Goal: Entertainment & Leisure: Consume media (video, audio)

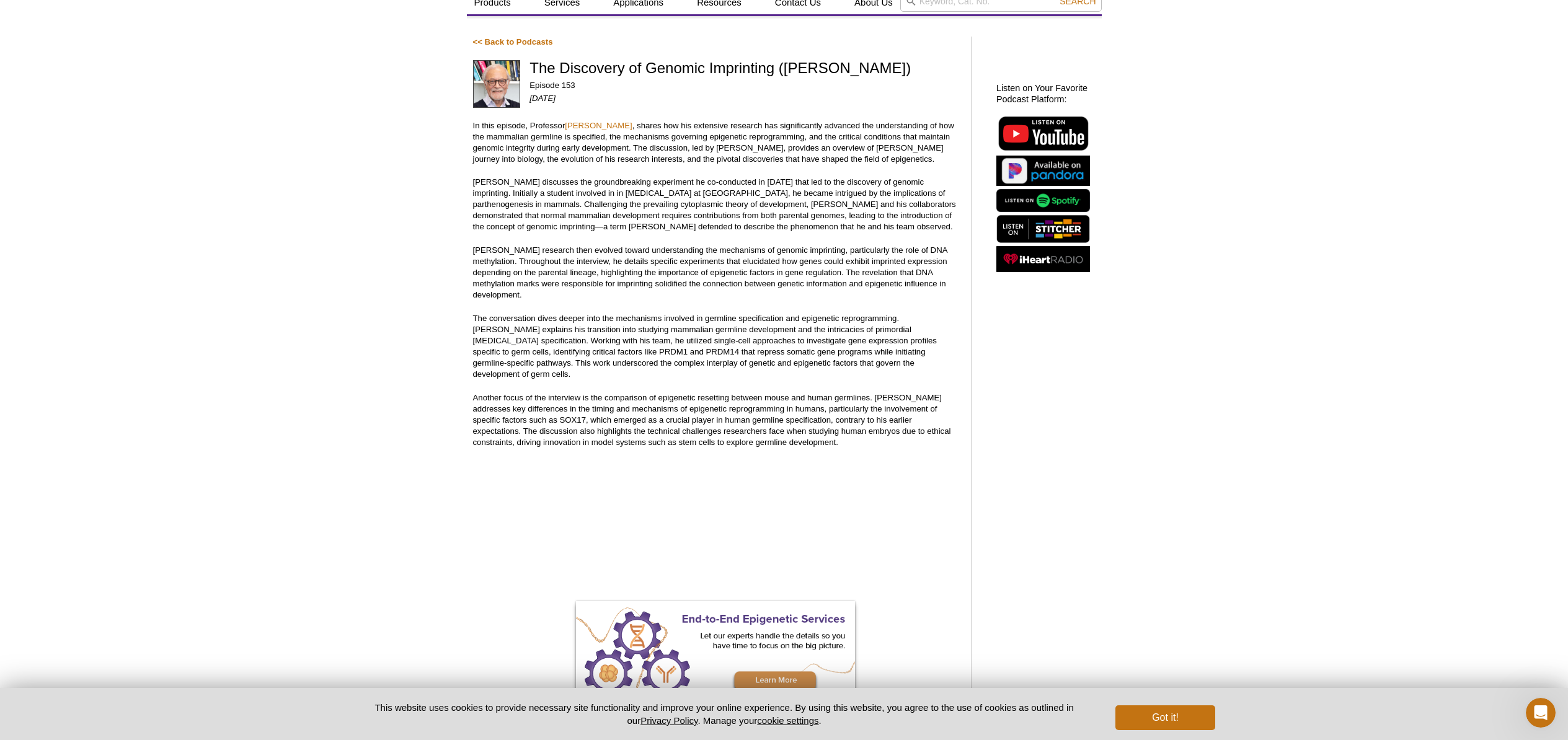
scroll to position [60, 0]
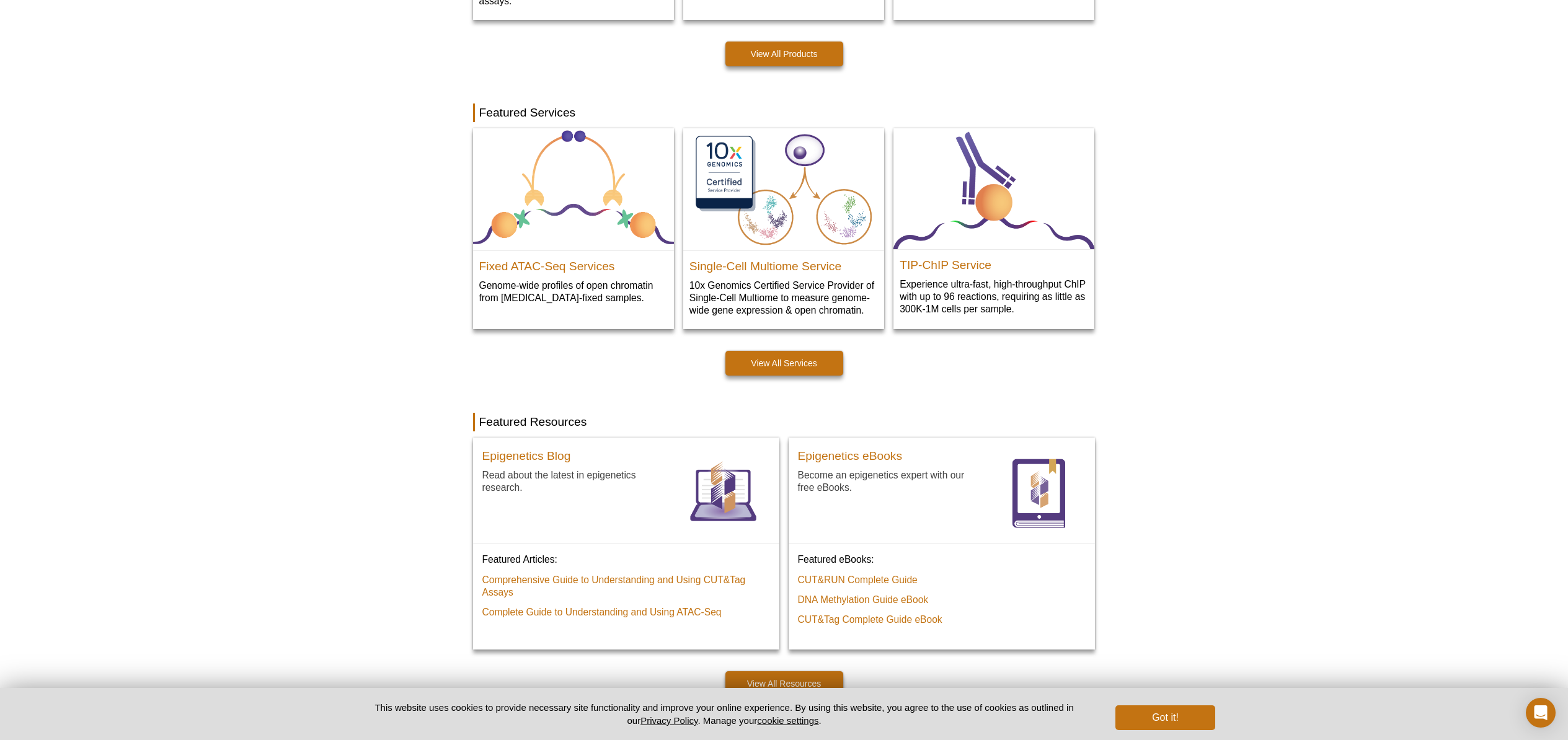
scroll to position [576, 0]
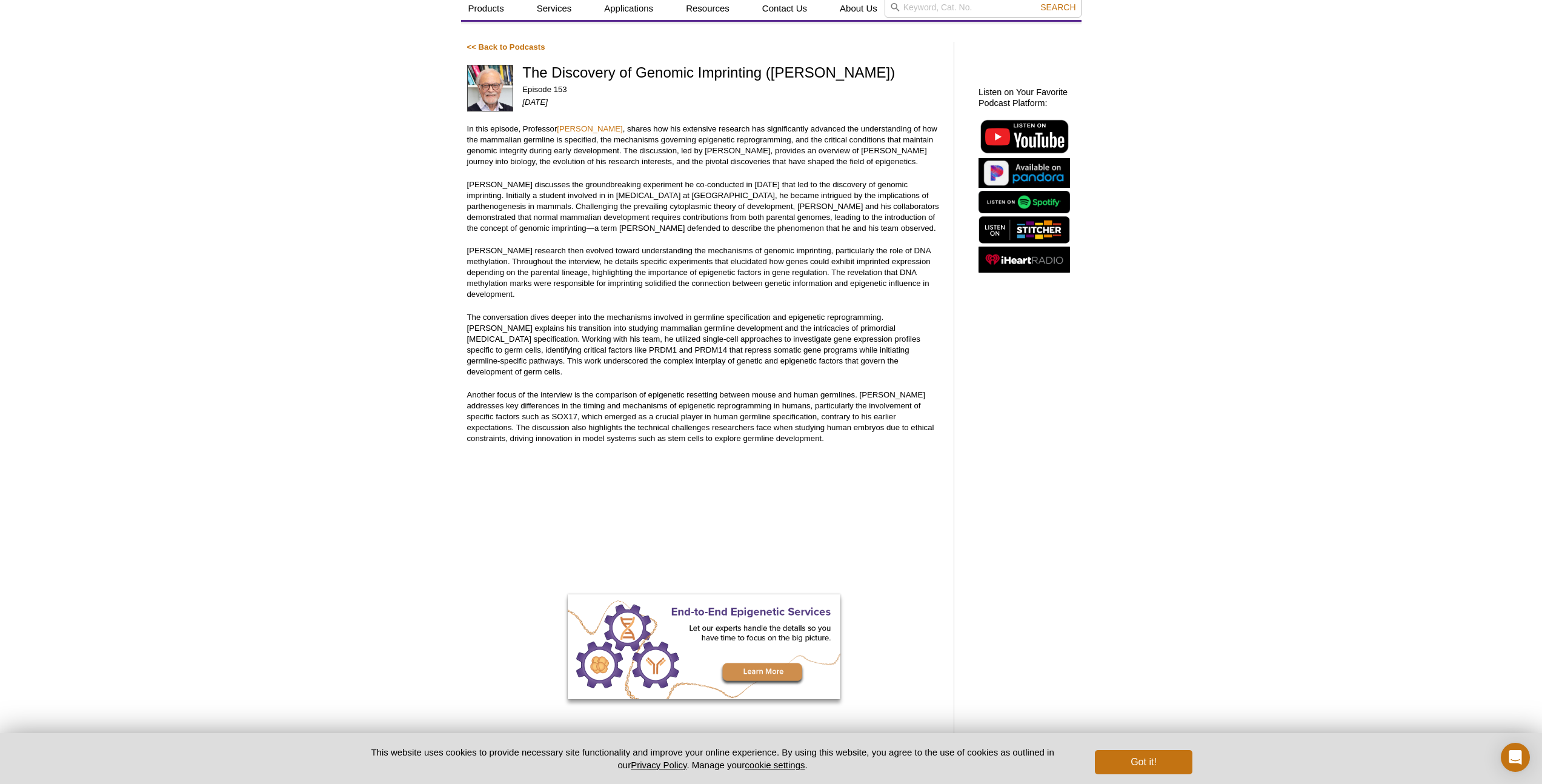
scroll to position [71, 0]
